Goal: Task Accomplishment & Management: Use online tool/utility

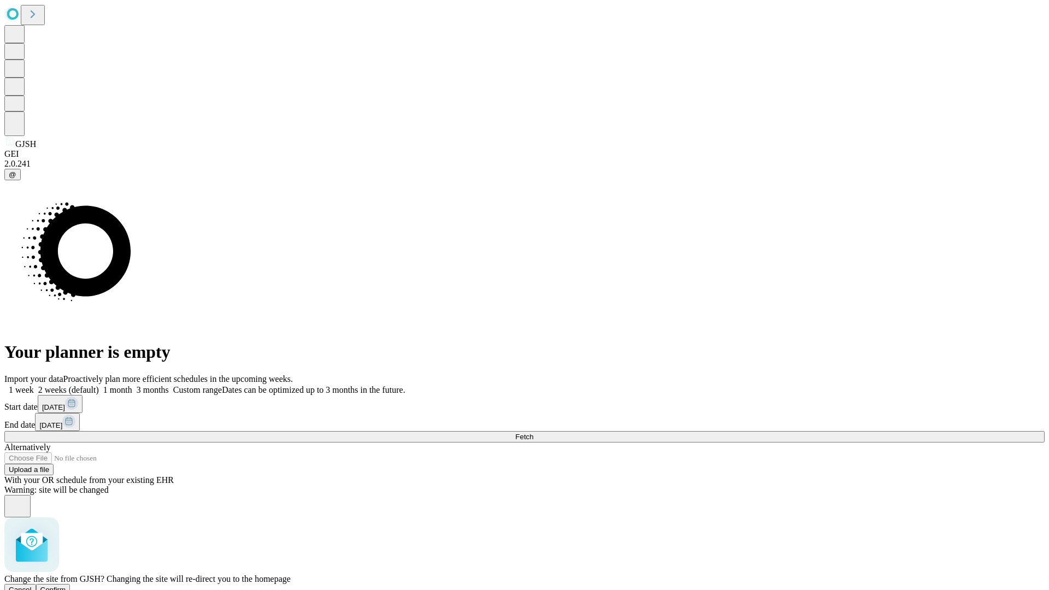
click at [66, 586] on span "Confirm" at bounding box center [53, 590] width 26 height 8
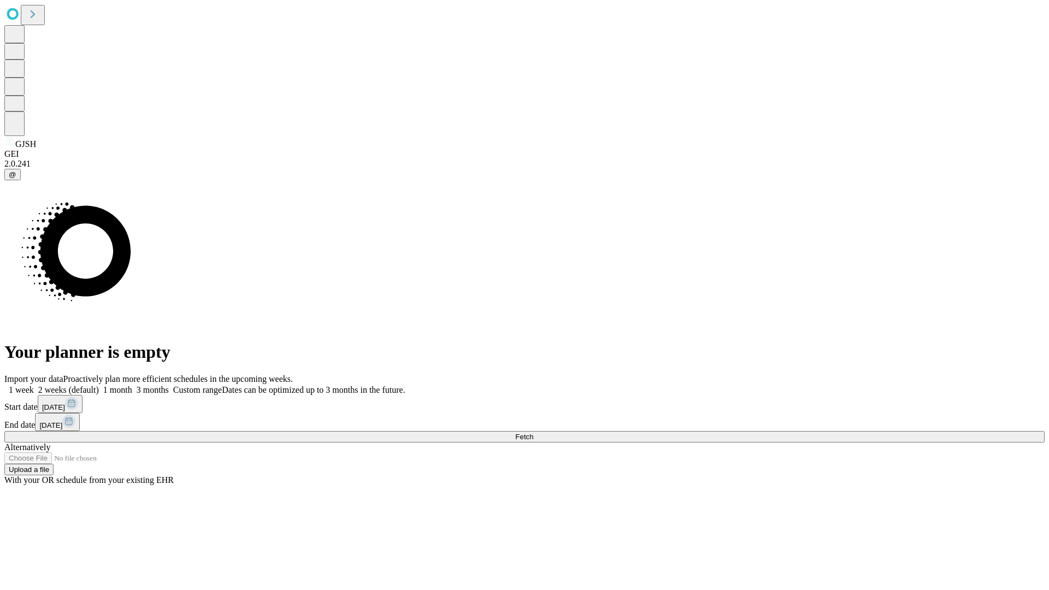
click at [34, 385] on label "1 week" at bounding box center [19, 389] width 30 height 9
click at [533, 433] on span "Fetch" at bounding box center [524, 437] width 18 height 8
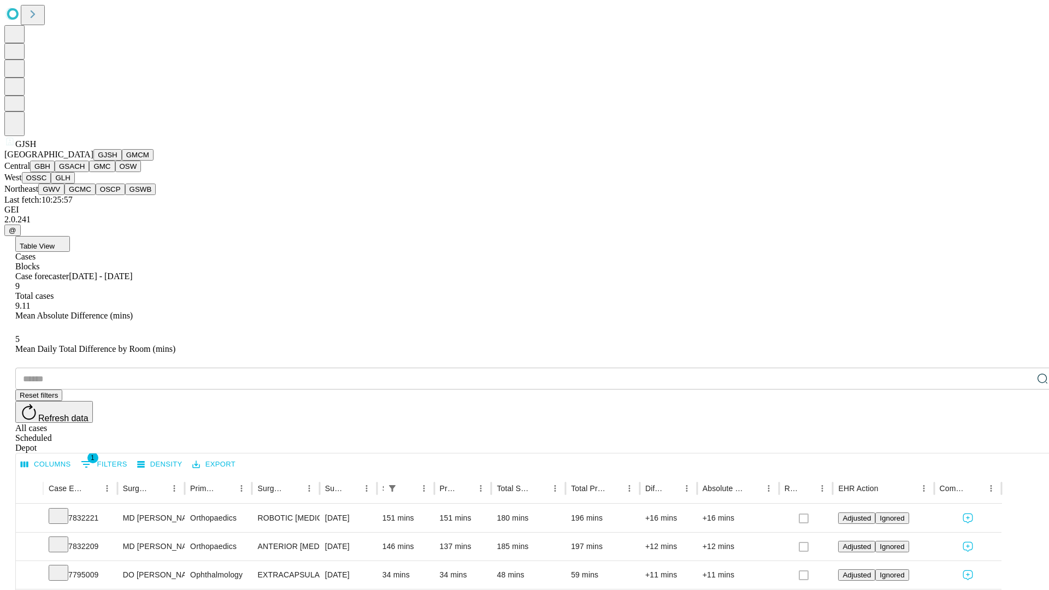
click at [122, 161] on button "GMCM" at bounding box center [138, 154] width 32 height 11
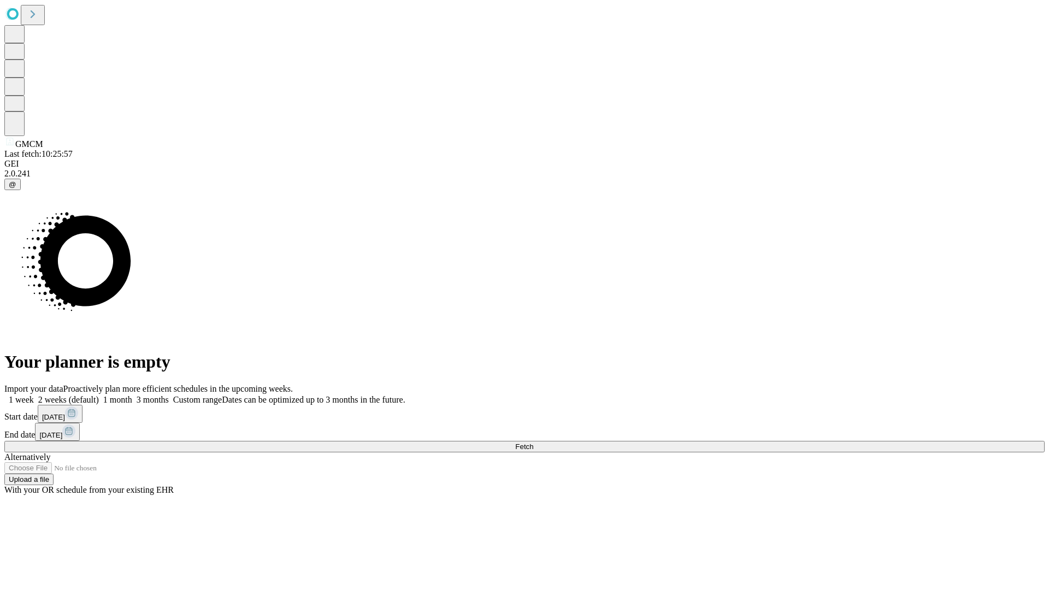
click at [34, 395] on label "1 week" at bounding box center [19, 399] width 30 height 9
click at [533, 443] on span "Fetch" at bounding box center [524, 447] width 18 height 8
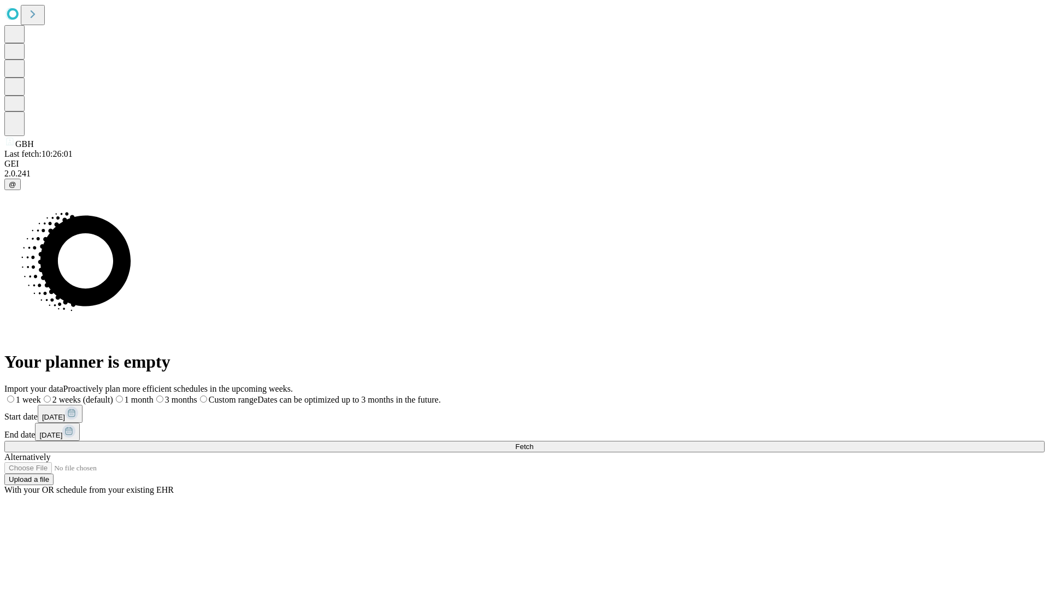
click at [41, 395] on label "1 week" at bounding box center [22, 399] width 37 height 9
click at [533, 443] on span "Fetch" at bounding box center [524, 447] width 18 height 8
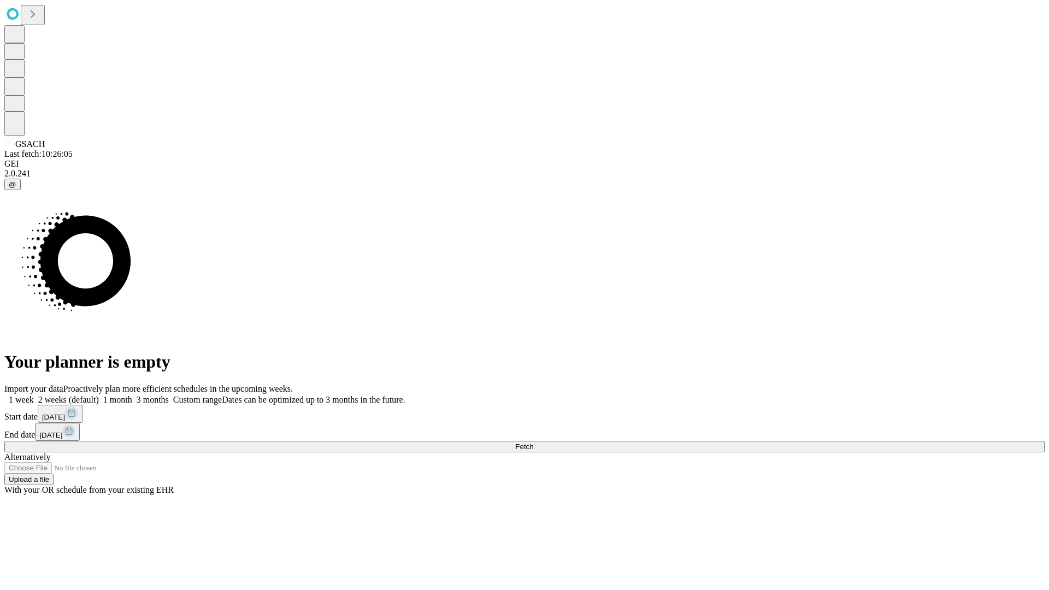
click at [533, 443] on span "Fetch" at bounding box center [524, 447] width 18 height 8
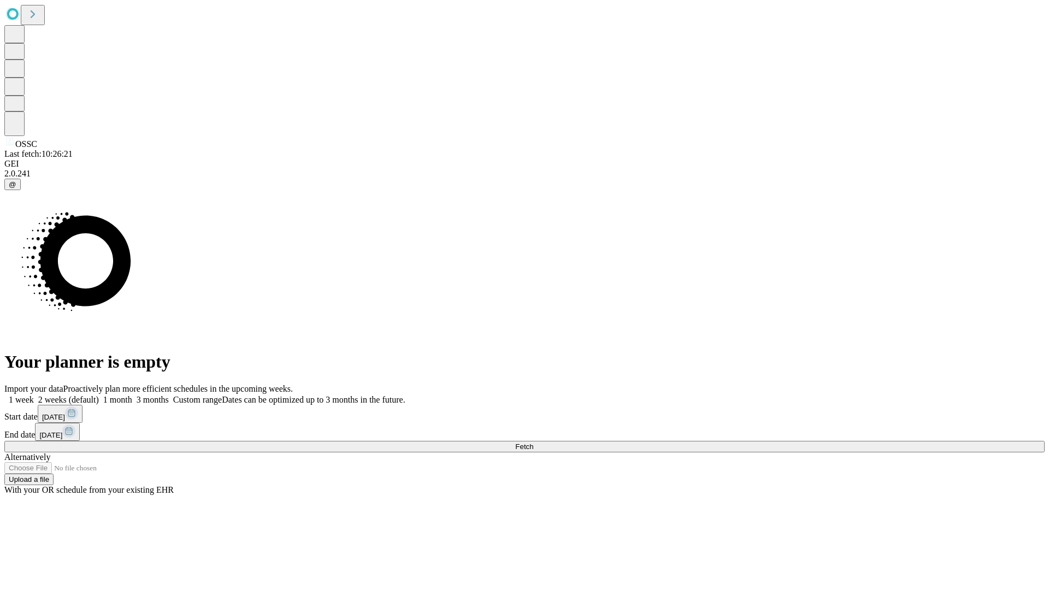
click at [533, 443] on span "Fetch" at bounding box center [524, 447] width 18 height 8
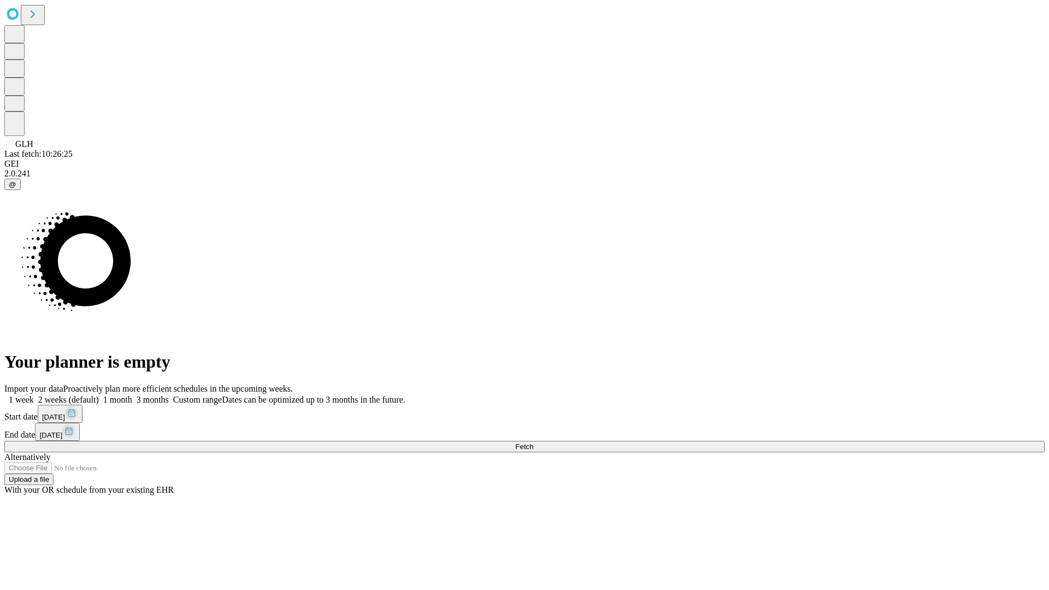
click at [34, 395] on label "1 week" at bounding box center [19, 399] width 30 height 9
click at [533, 443] on span "Fetch" at bounding box center [524, 447] width 18 height 8
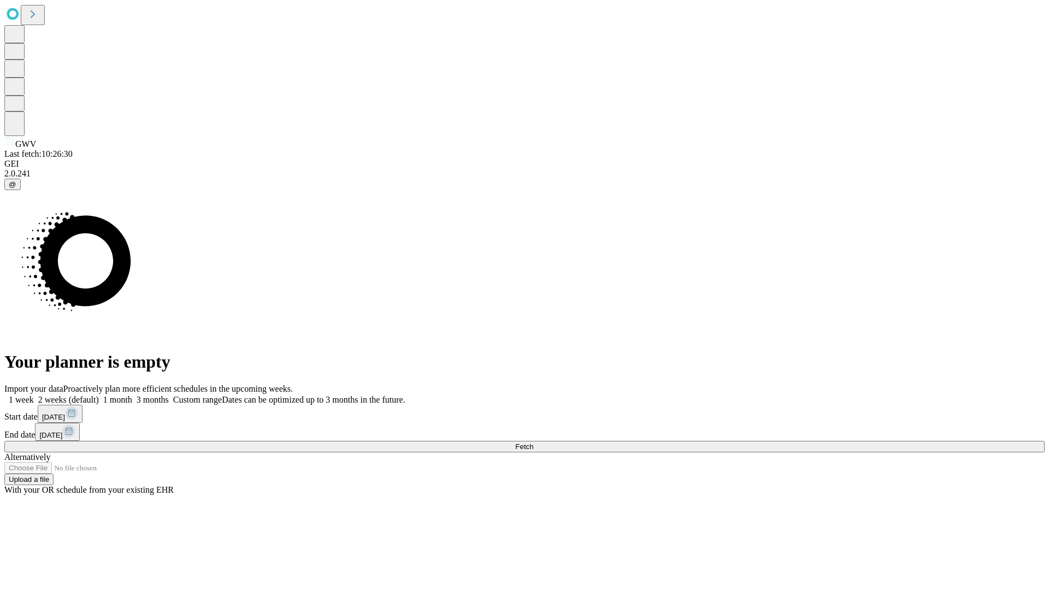
click at [34, 395] on label "1 week" at bounding box center [19, 399] width 30 height 9
click at [533, 443] on span "Fetch" at bounding box center [524, 447] width 18 height 8
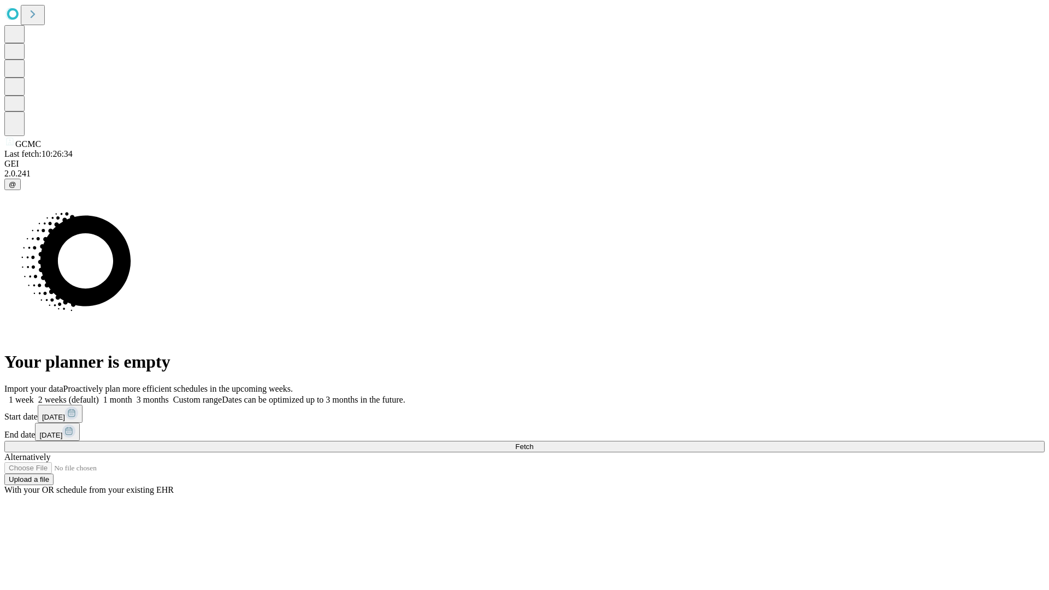
click at [533, 443] on span "Fetch" at bounding box center [524, 447] width 18 height 8
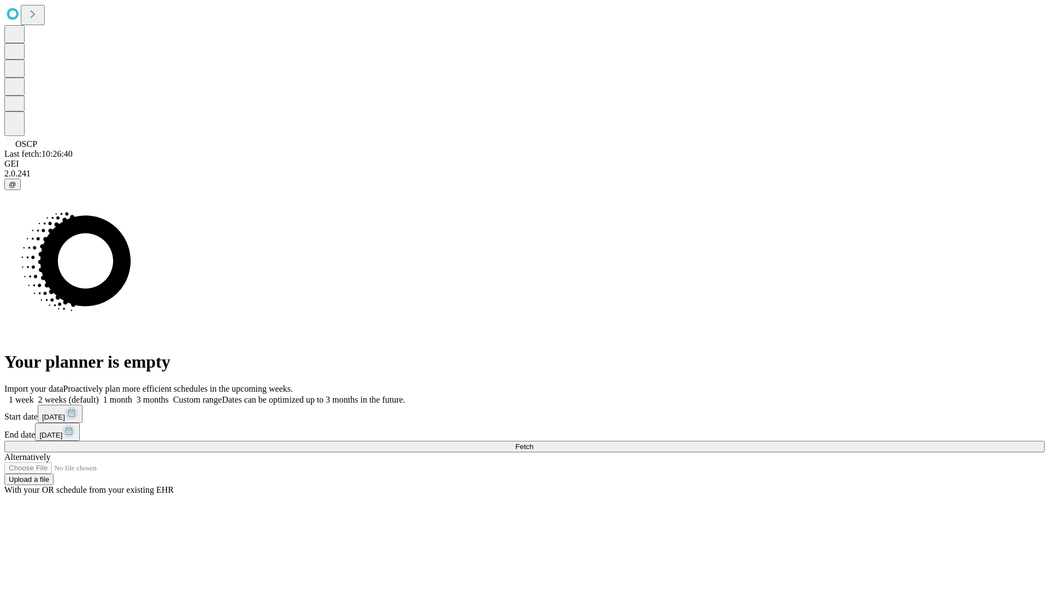
click at [34, 395] on label "1 week" at bounding box center [19, 399] width 30 height 9
click at [533, 443] on span "Fetch" at bounding box center [524, 447] width 18 height 8
